Goal: Task Accomplishment & Management: Complete application form

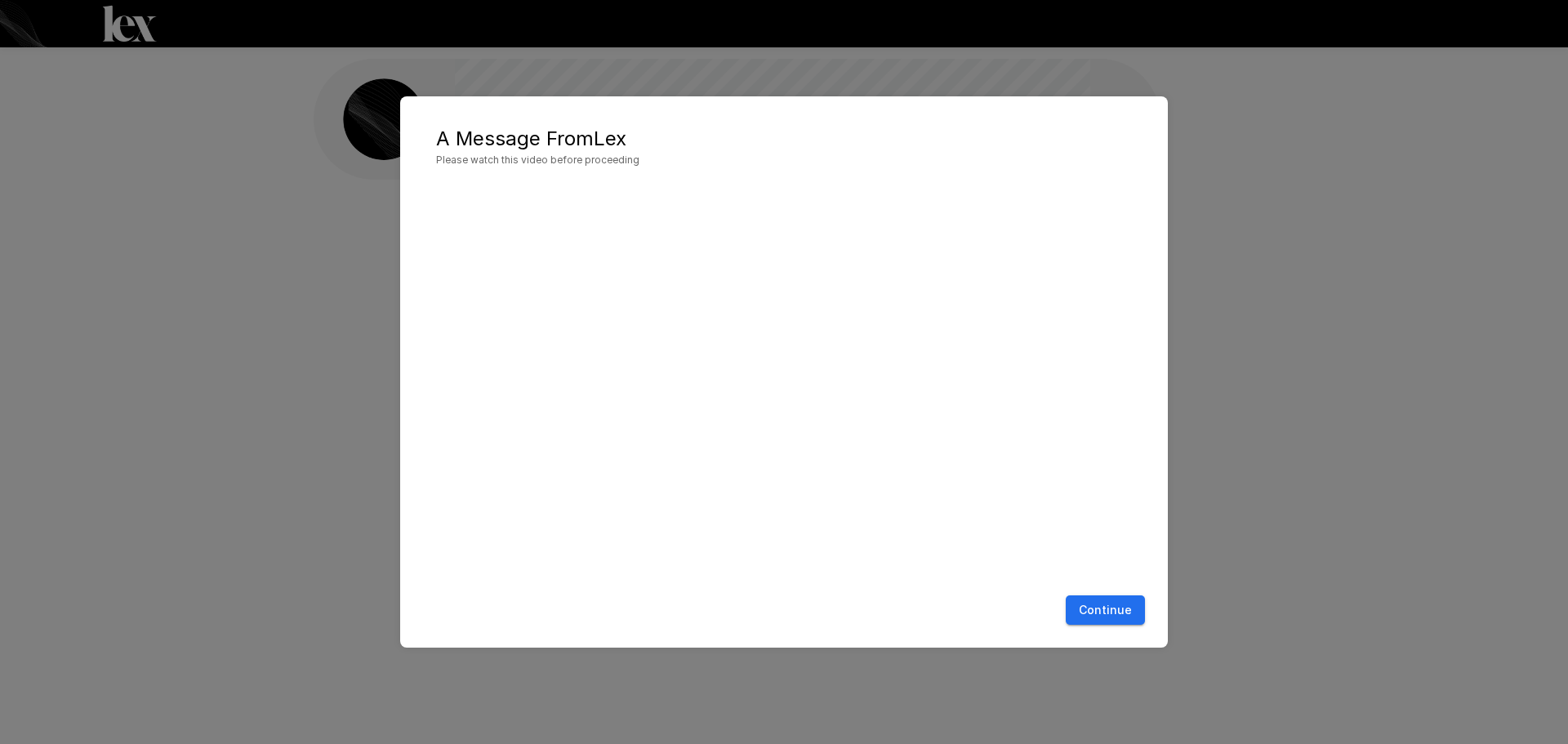
click at [1121, 608] on button "Continue" at bounding box center [1105, 610] width 79 height 30
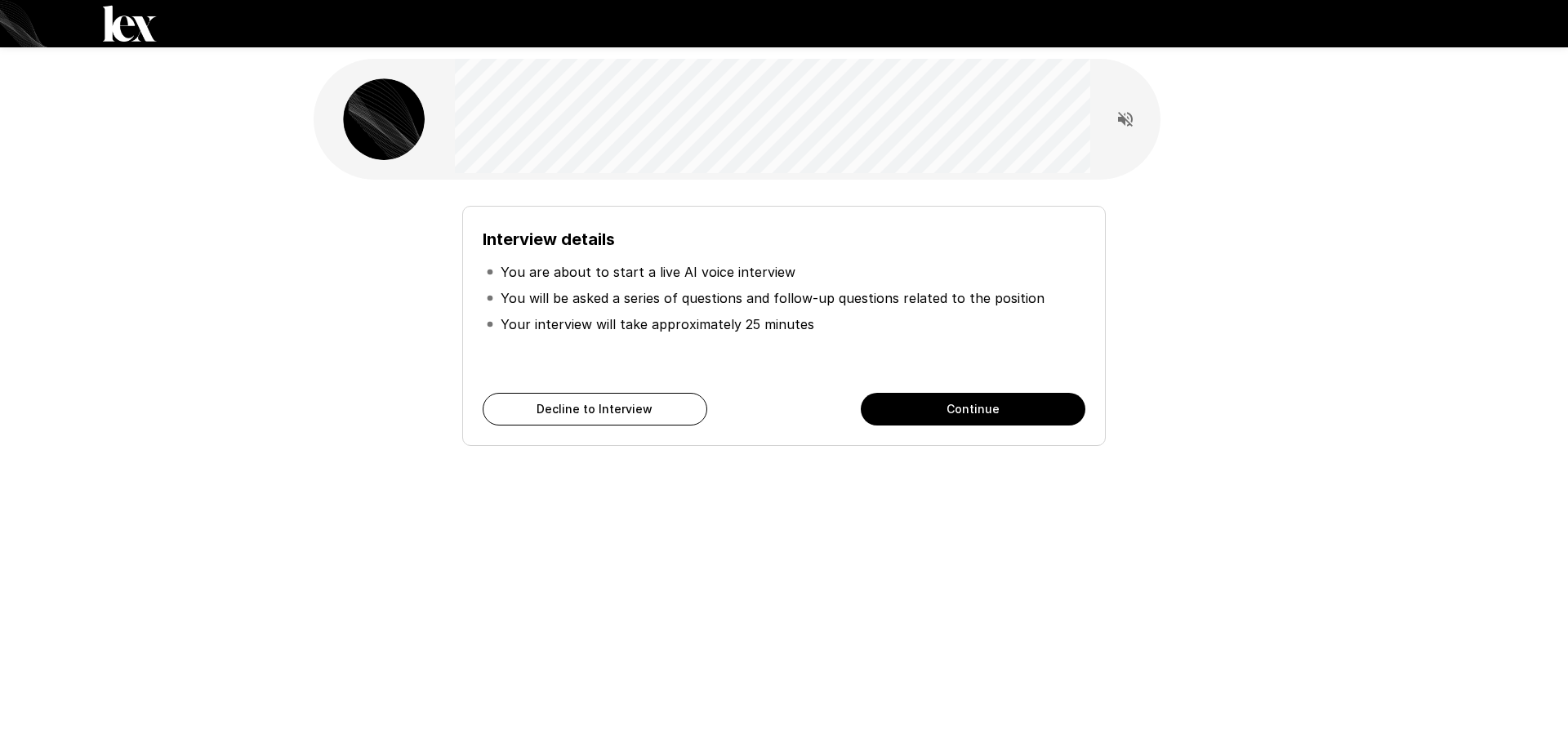
click at [1039, 415] on button "Continue" at bounding box center [973, 409] width 224 height 33
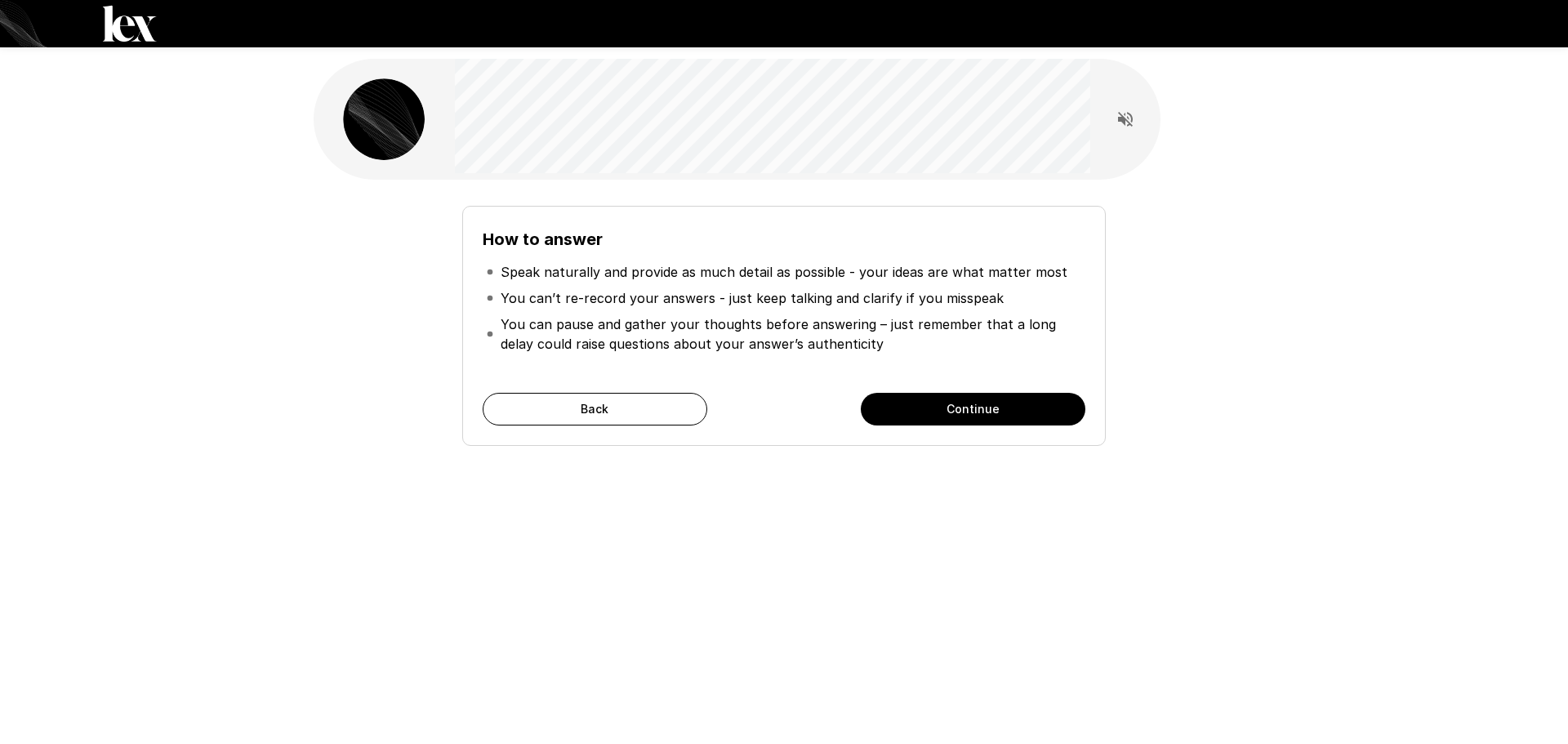
click at [1046, 397] on button "Continue" at bounding box center [973, 409] width 224 height 33
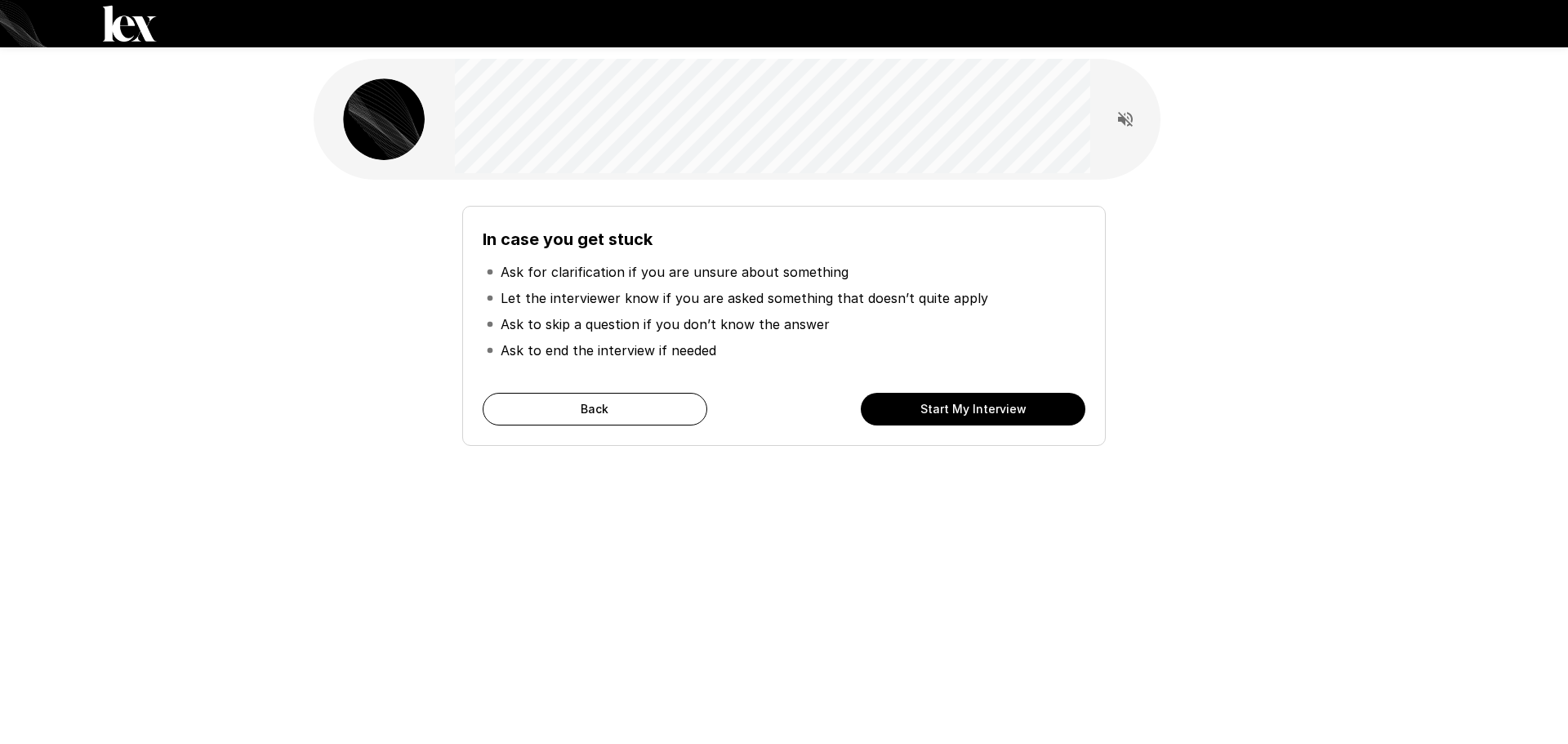
click at [1051, 416] on button "Start My Interview" at bounding box center [973, 409] width 224 height 33
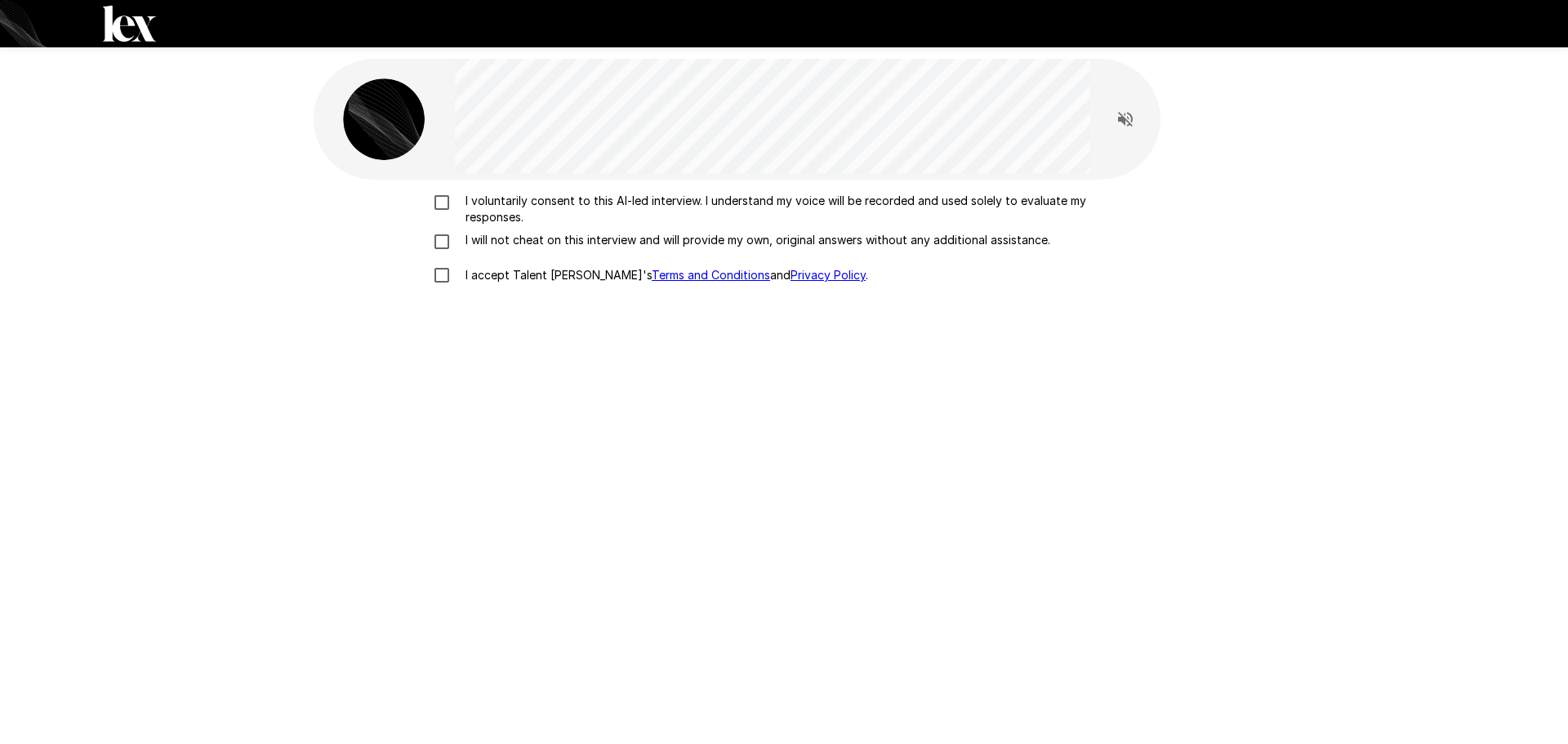
click at [533, 196] on p "I voluntarily consent to this AI-led interview. I understand my voice will be r…" at bounding box center [801, 209] width 684 height 33
click at [530, 239] on p "I will not cheat on this interview and will provide my own, original answers wi…" at bounding box center [755, 239] width 591 height 16
click at [529, 269] on p "I accept Talent Llama's Terms and Conditions and Privacy Policy ." at bounding box center [663, 275] width 409 height 16
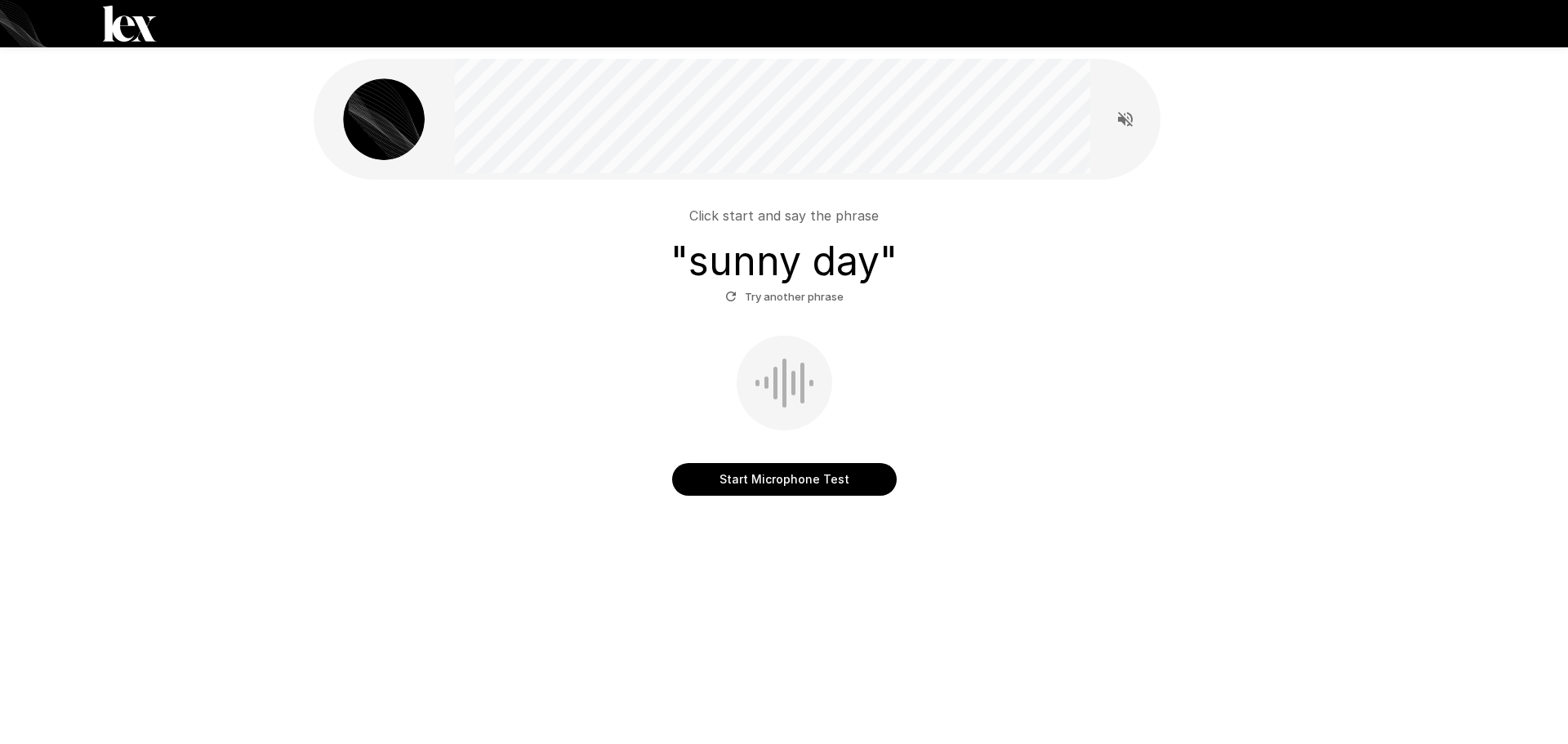
click at [859, 476] on button "Start Microphone Test" at bounding box center [784, 479] width 224 height 33
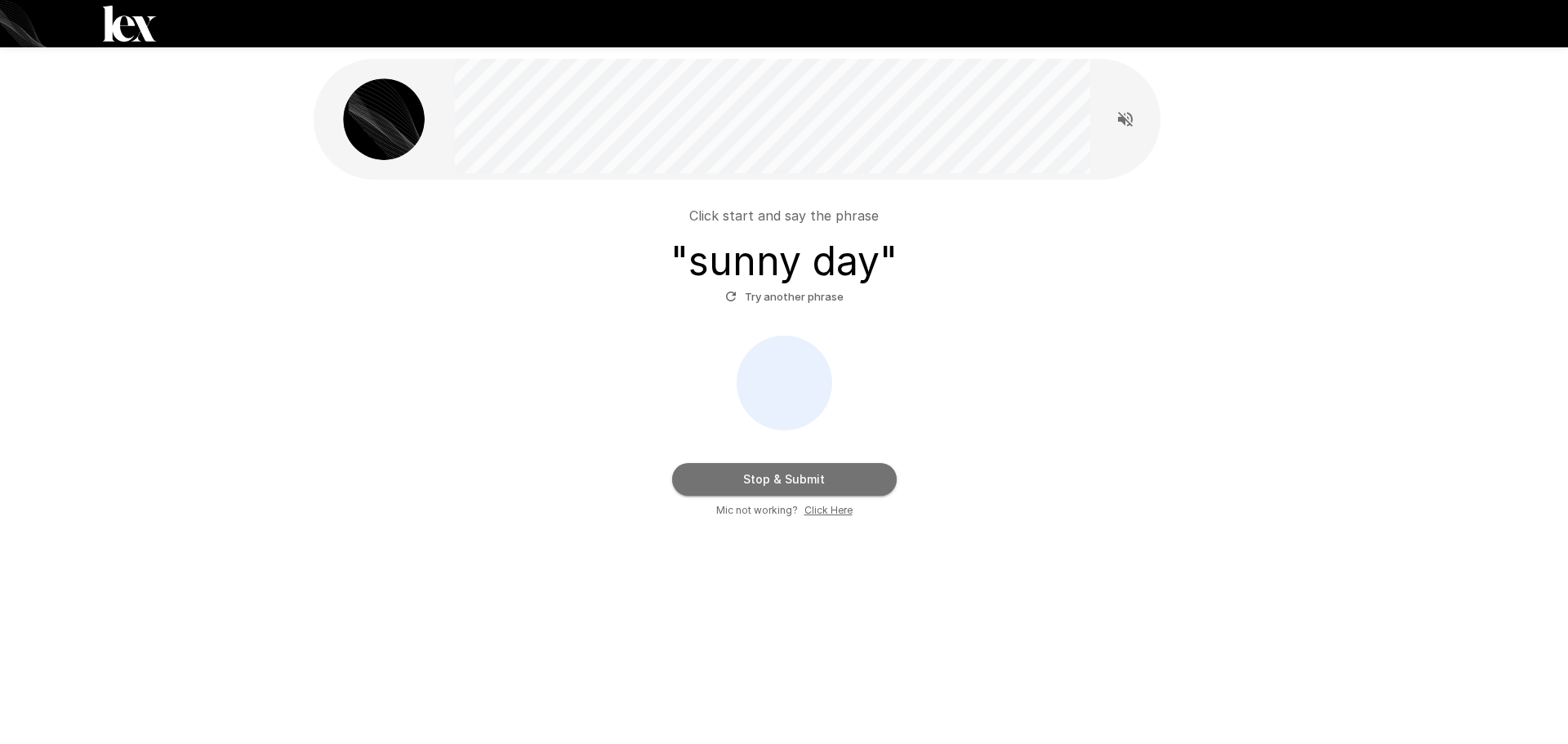
click at [878, 480] on button "Stop & Submit" at bounding box center [784, 479] width 224 height 33
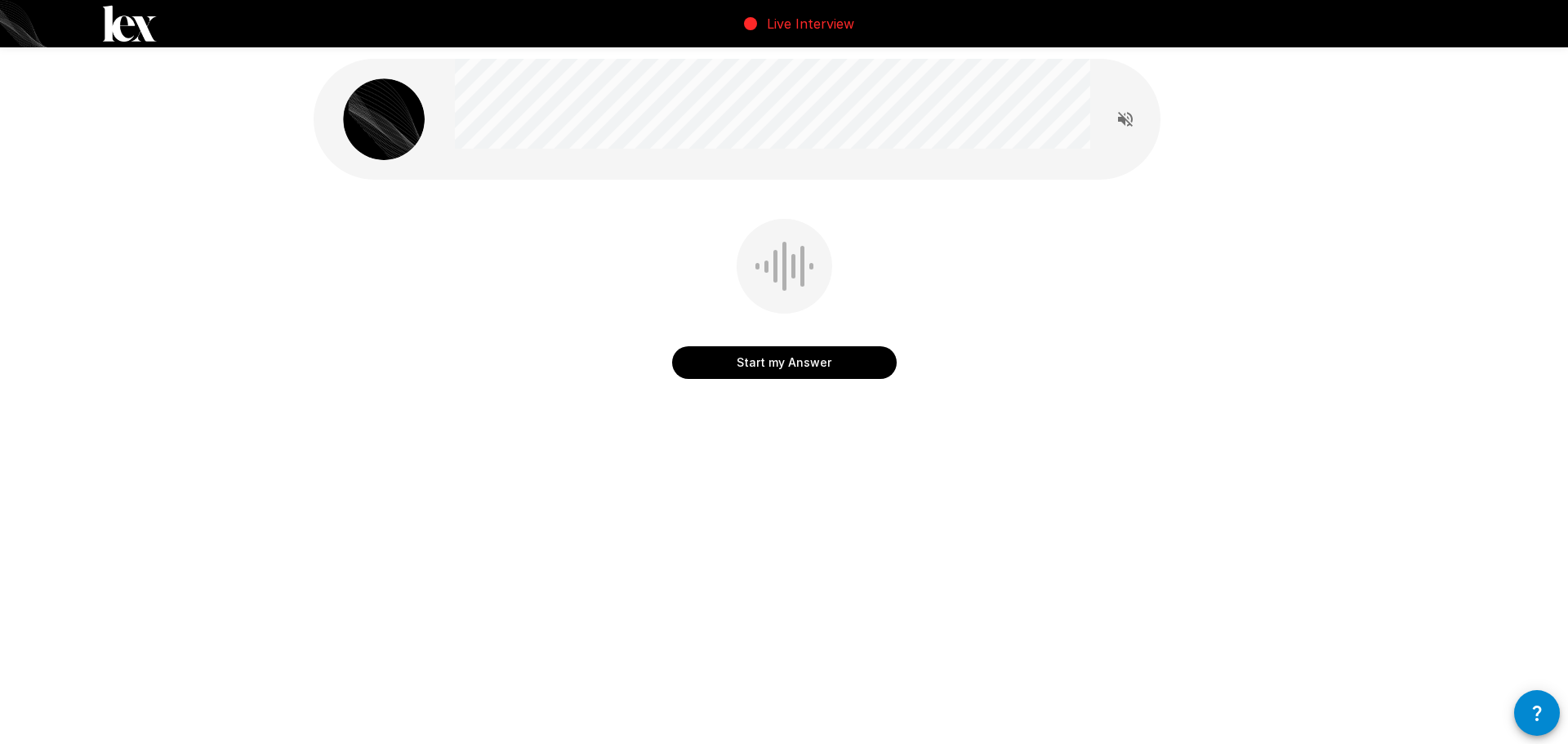
click at [842, 356] on button "Start my Answer" at bounding box center [784, 362] width 224 height 33
click at [887, 370] on button "Stop & Submit" at bounding box center [784, 362] width 224 height 33
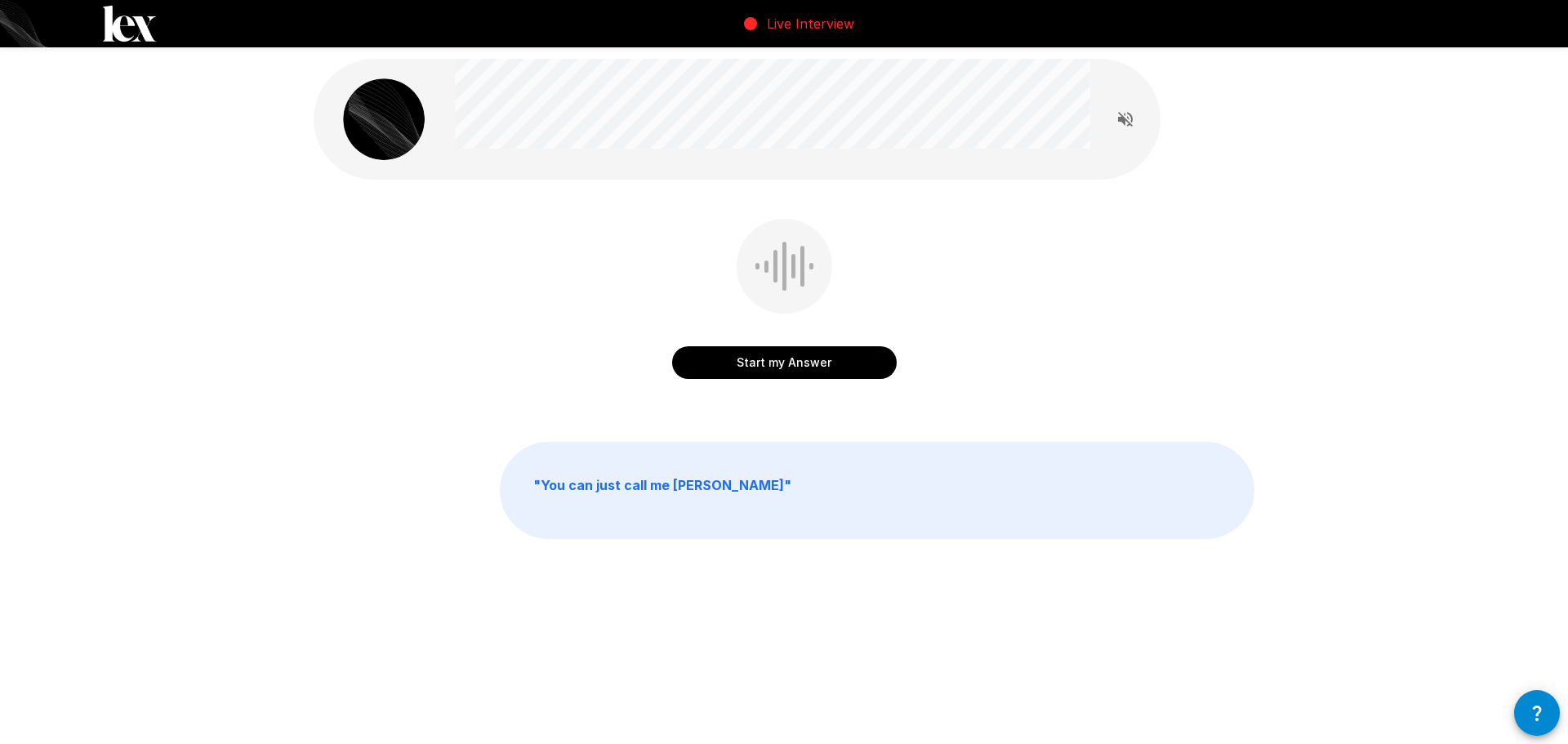
click at [865, 364] on button "Start my Answer" at bounding box center [784, 362] width 224 height 33
click at [863, 364] on button "Stop & Submit" at bounding box center [784, 362] width 224 height 33
click at [875, 368] on button "Start my Answer" at bounding box center [784, 362] width 224 height 33
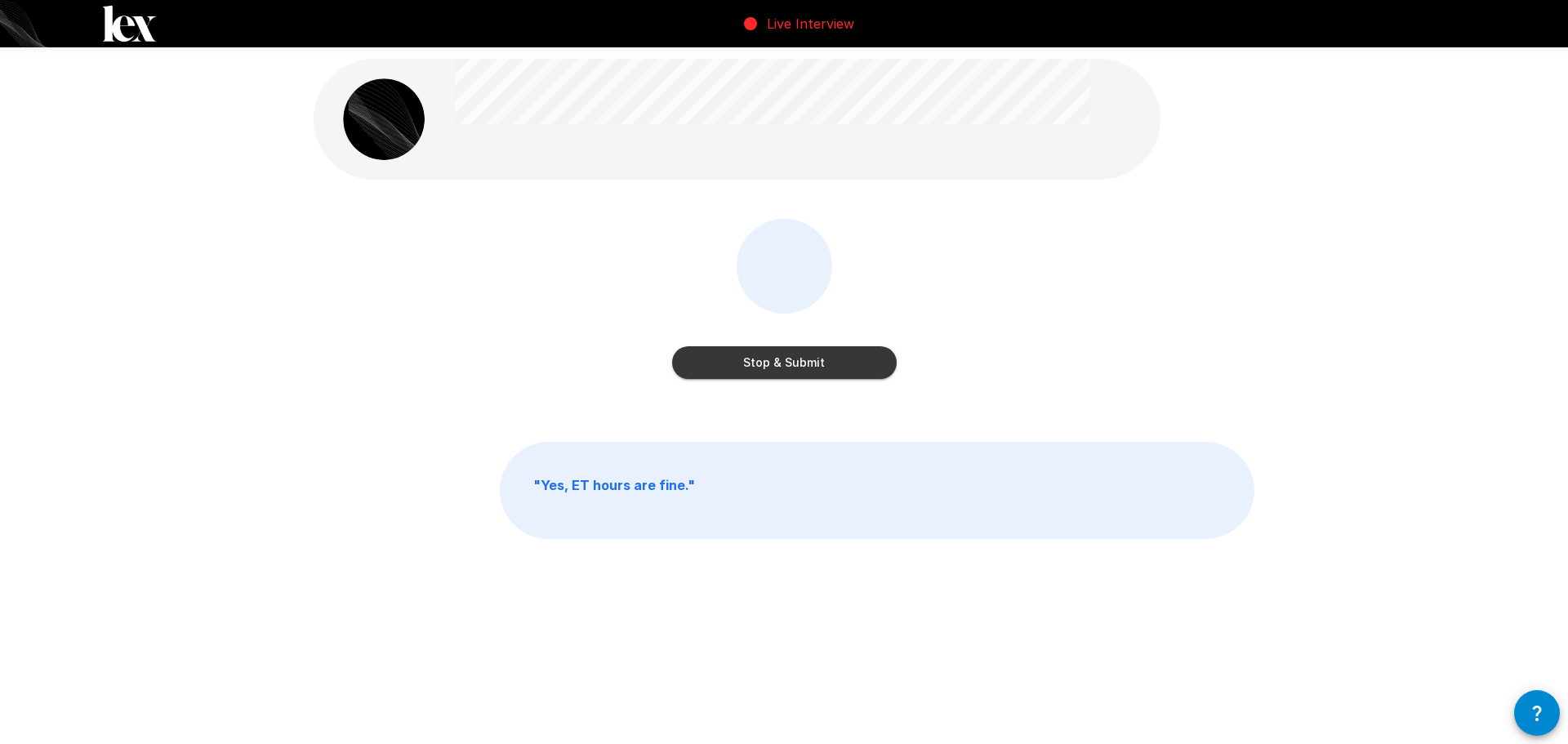
click at [885, 365] on button "Stop & Submit" at bounding box center [784, 362] width 224 height 33
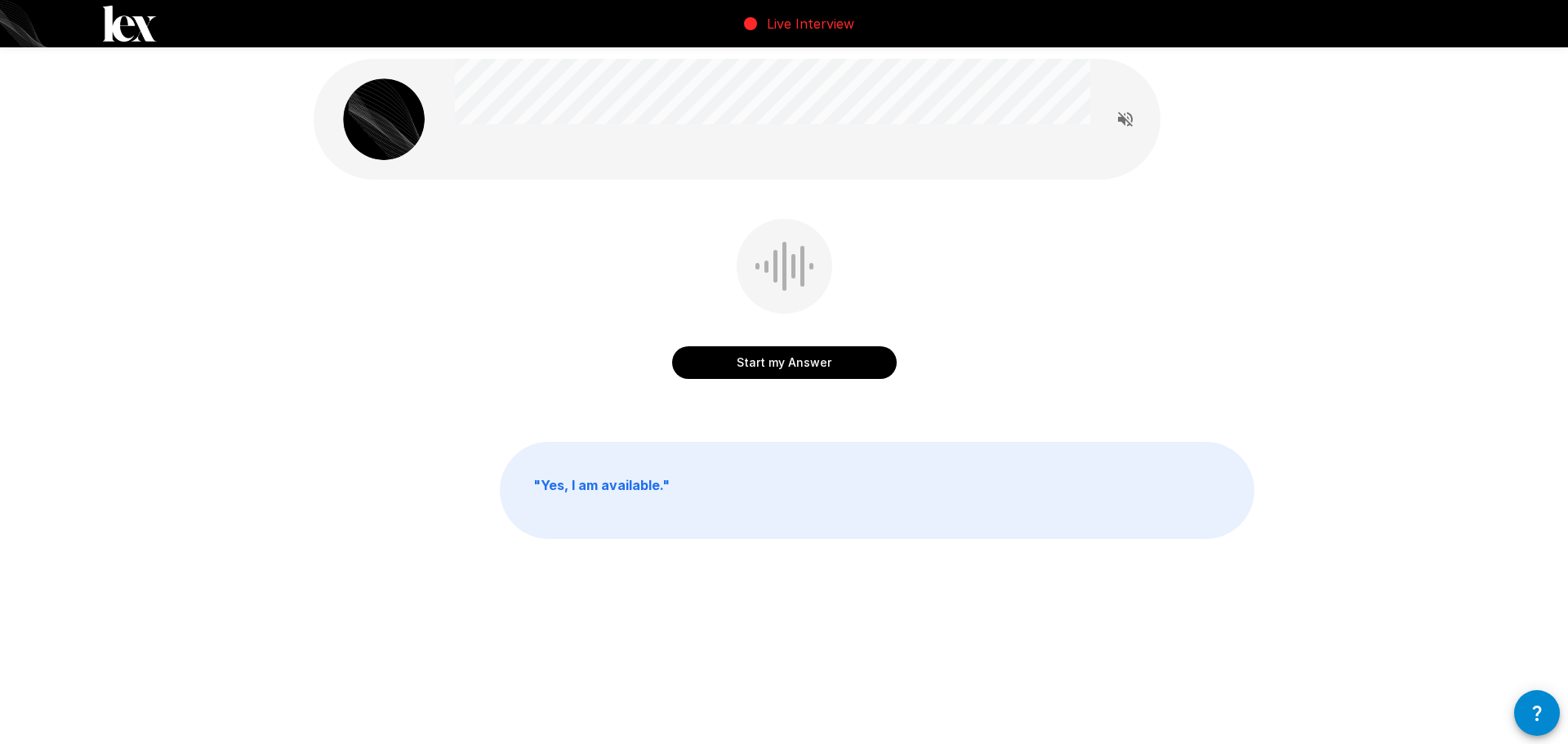
click at [880, 357] on button "Start my Answer" at bounding box center [784, 362] width 224 height 33
click at [878, 372] on button "Stop & Submit" at bounding box center [784, 362] width 224 height 33
click at [864, 366] on button "Start my Answer" at bounding box center [784, 362] width 224 height 33
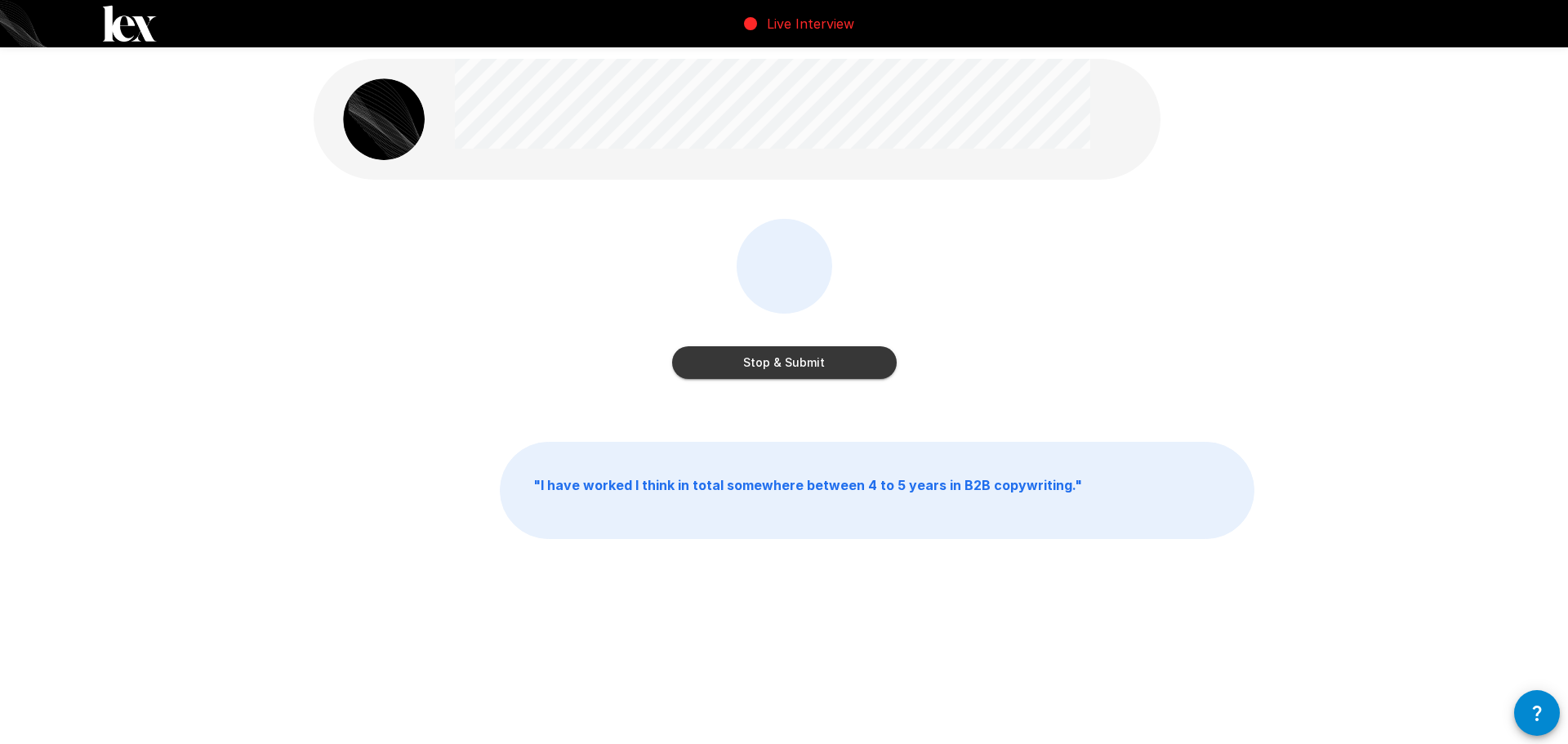
click at [873, 370] on button "Stop & Submit" at bounding box center [784, 362] width 224 height 33
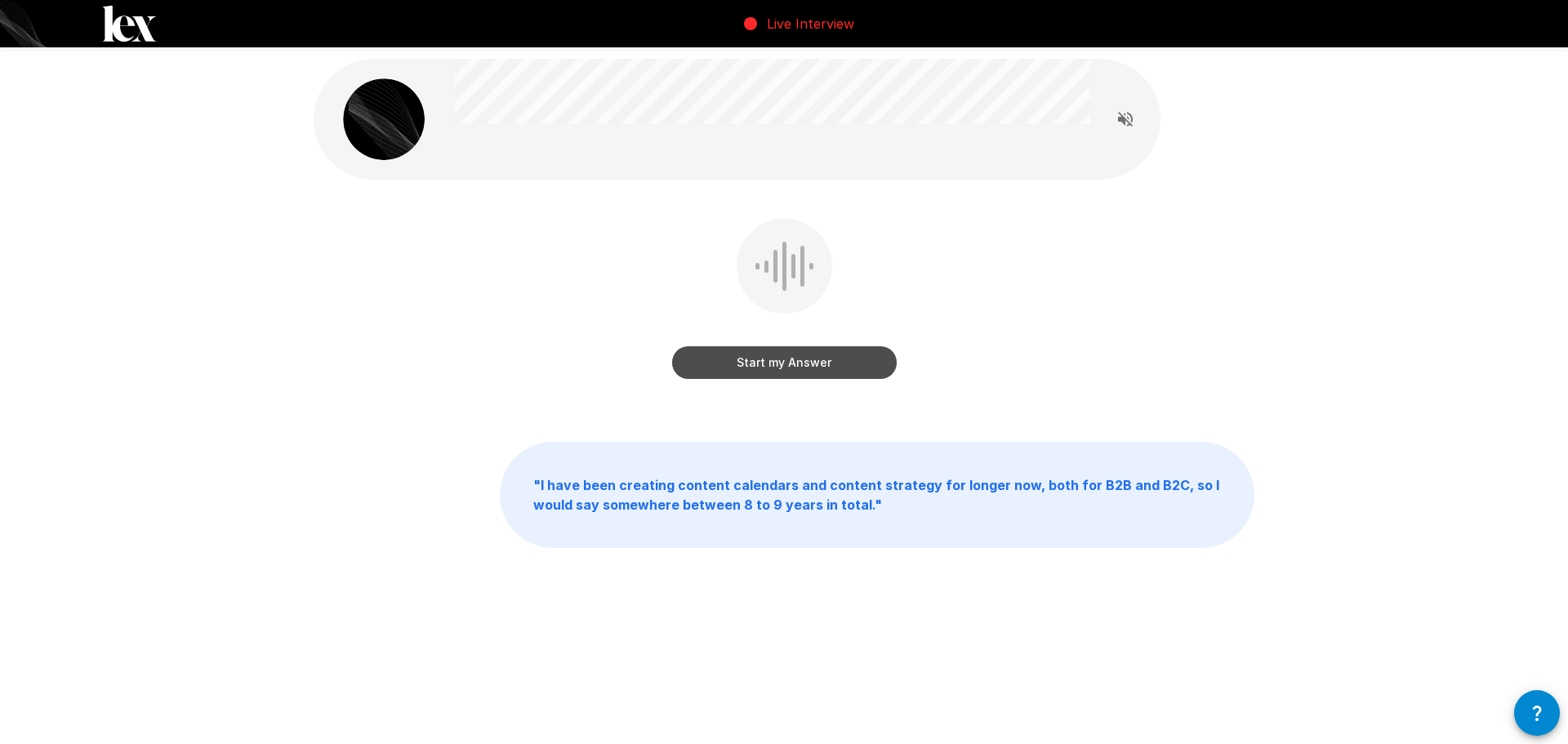
click at [859, 369] on button "Start my Answer" at bounding box center [784, 362] width 224 height 33
click at [852, 369] on button "Stop & Submit" at bounding box center [784, 362] width 224 height 33
click at [852, 369] on button "Start my Answer" at bounding box center [784, 362] width 224 height 33
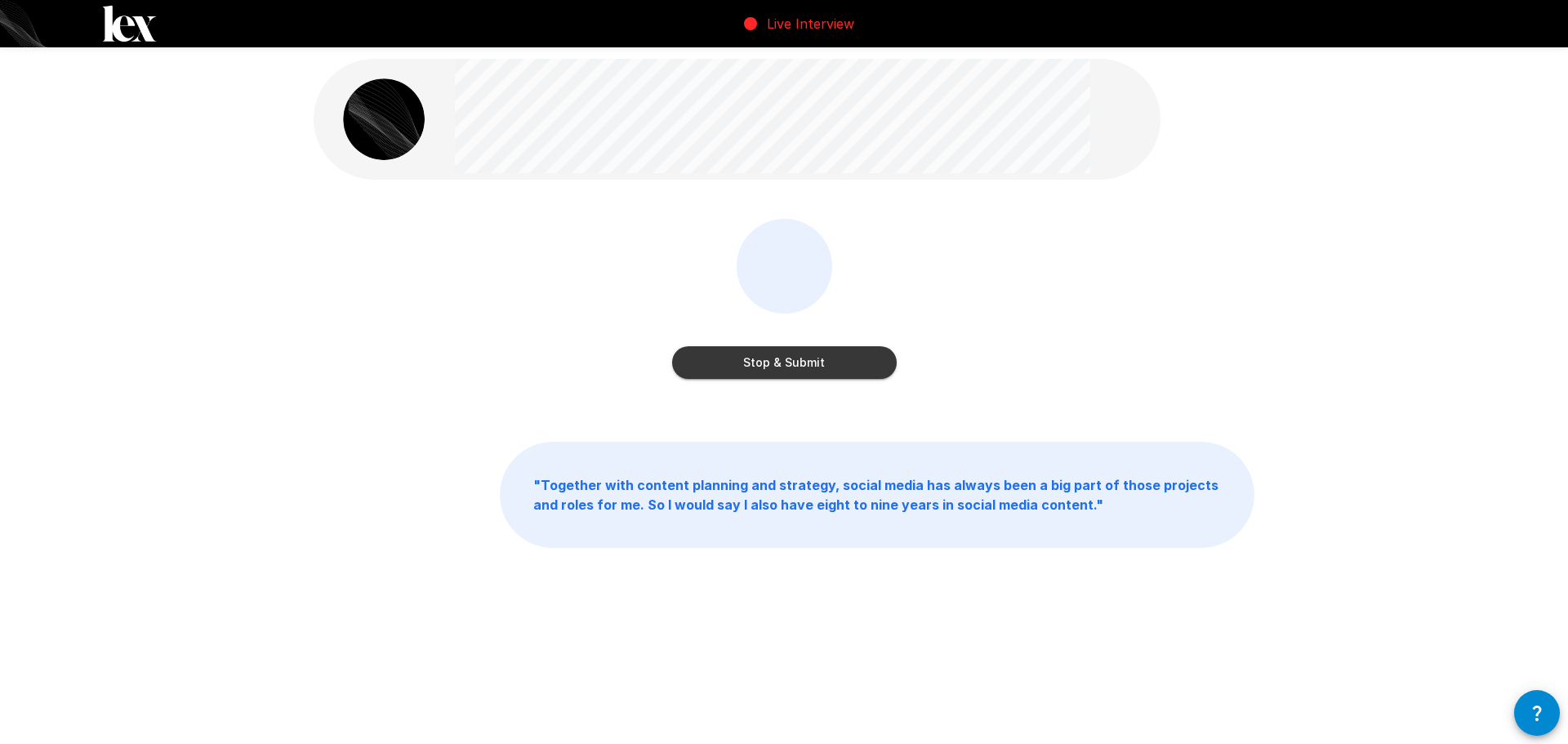
click at [857, 363] on button "Stop & Submit" at bounding box center [784, 362] width 224 height 33
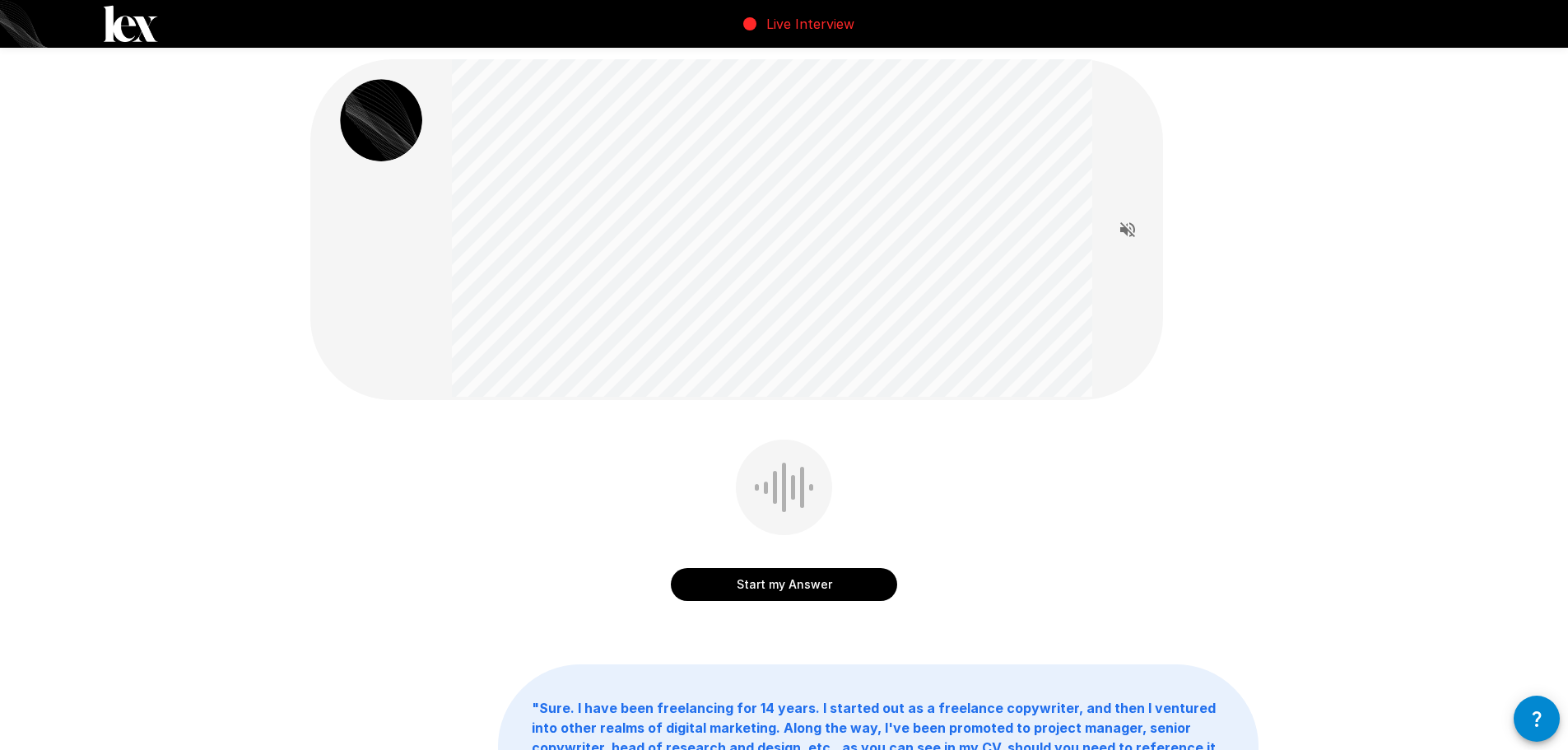
click at [806, 576] on button "Start my Answer" at bounding box center [784, 584] width 226 height 33
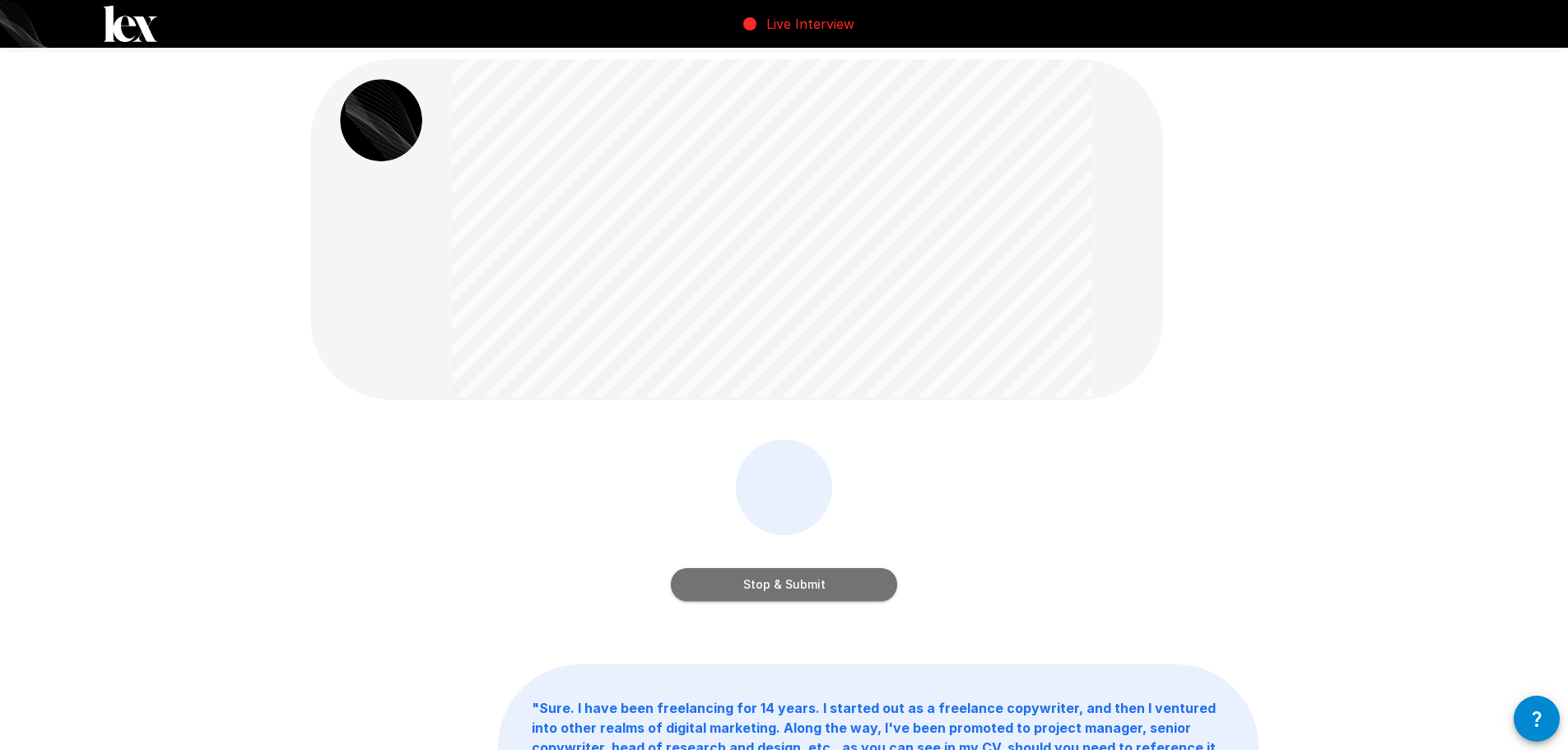
click at [885, 581] on button "Stop & Submit" at bounding box center [784, 584] width 226 height 33
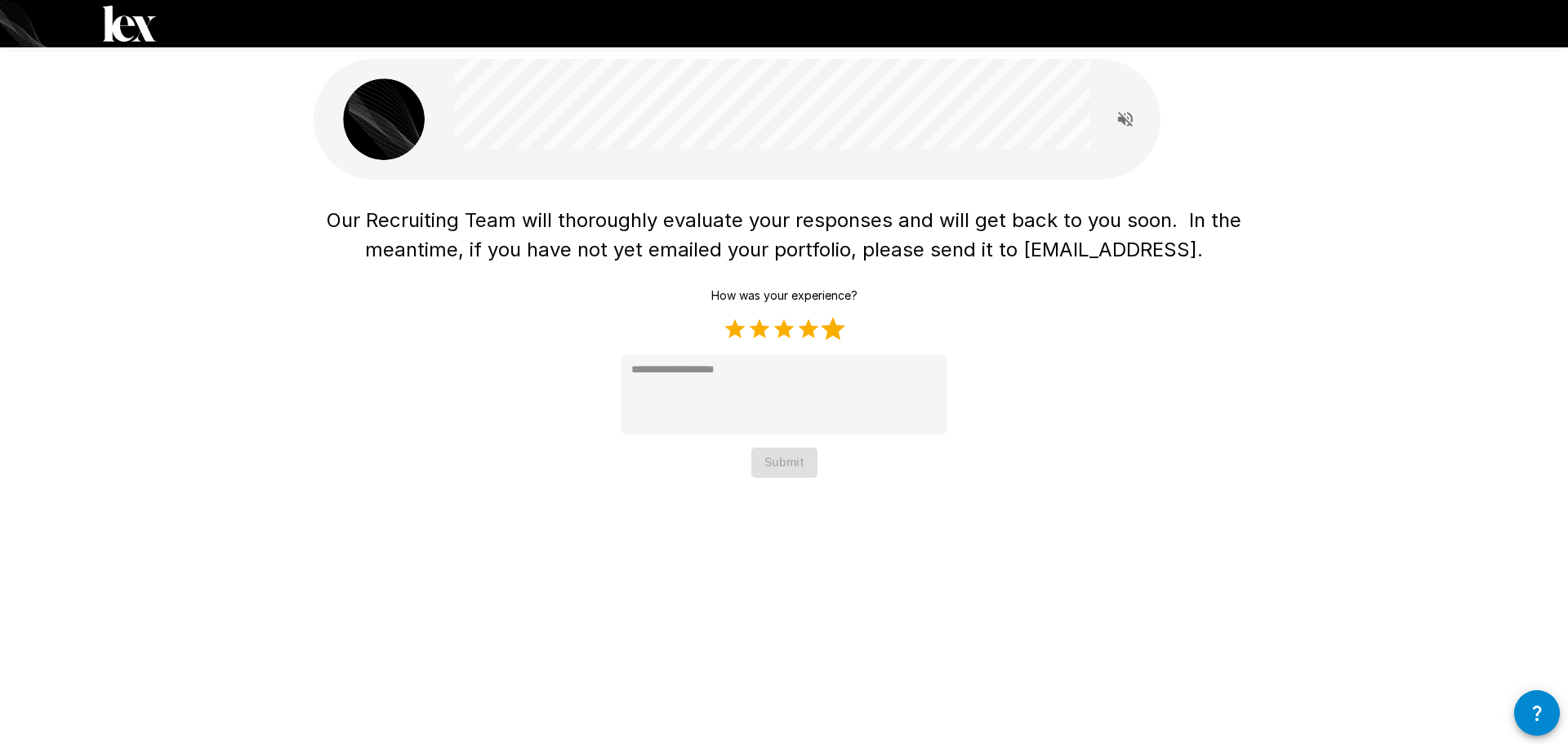
click at [839, 336] on label "5 Stars" at bounding box center [832, 328] width 24 height 24
type textarea "*"
click at [810, 460] on button "Submit" at bounding box center [784, 463] width 66 height 30
